Goal: Task Accomplishment & Management: Manage account settings

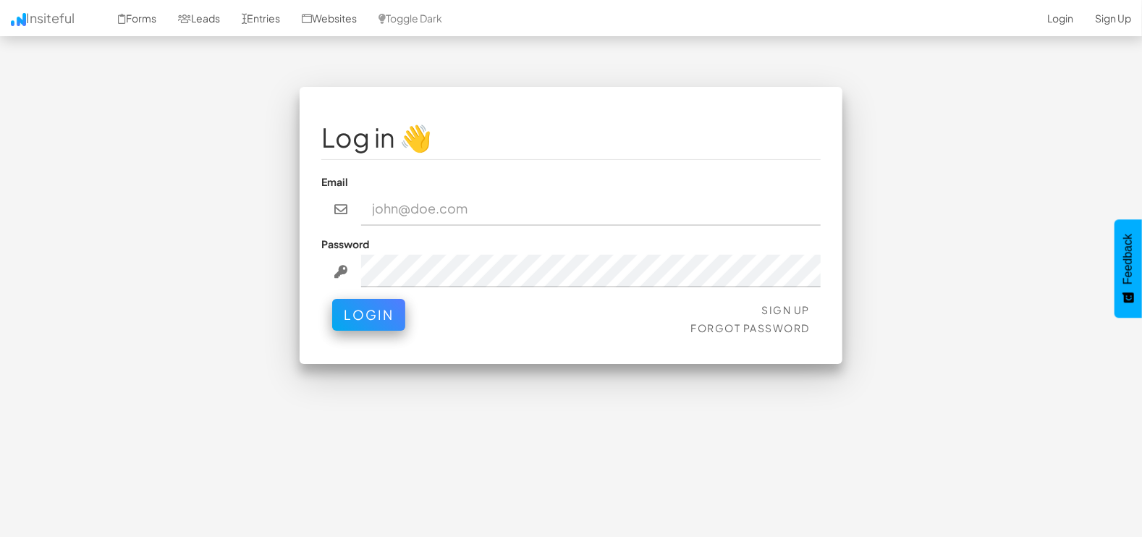
type input "[EMAIL_ADDRESS][DOMAIN_NAME]"
click at [362, 308] on button "Login" at bounding box center [368, 315] width 73 height 32
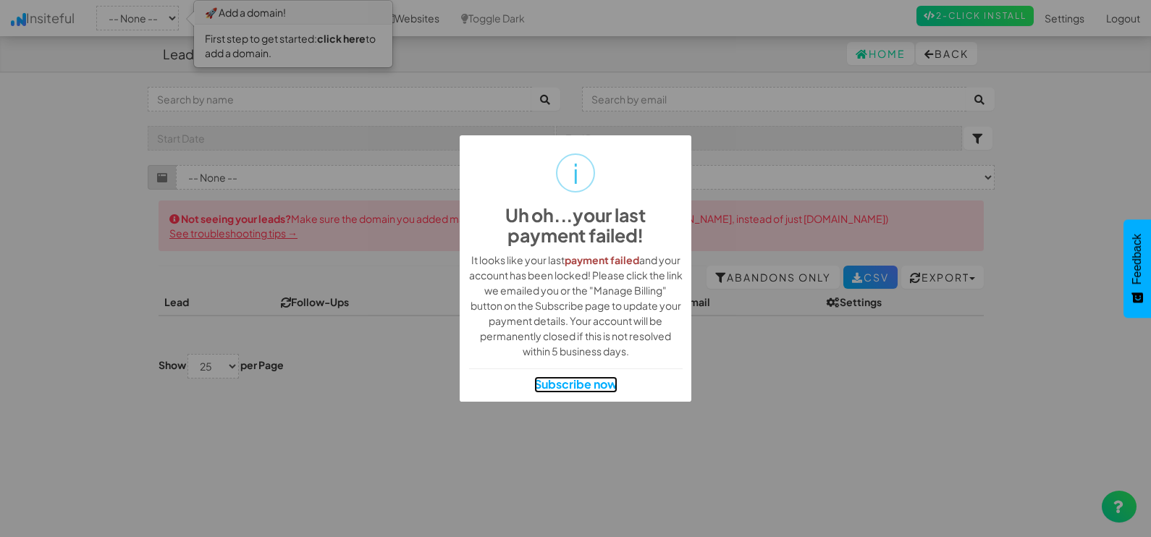
click at [554, 384] on link "Subscribe now" at bounding box center [575, 384] width 83 height 17
click at [609, 172] on div "i Uh oh...your last payment failed! ×" at bounding box center [576, 198] width 214 height 109
